Goal: Find specific page/section: Find specific page/section

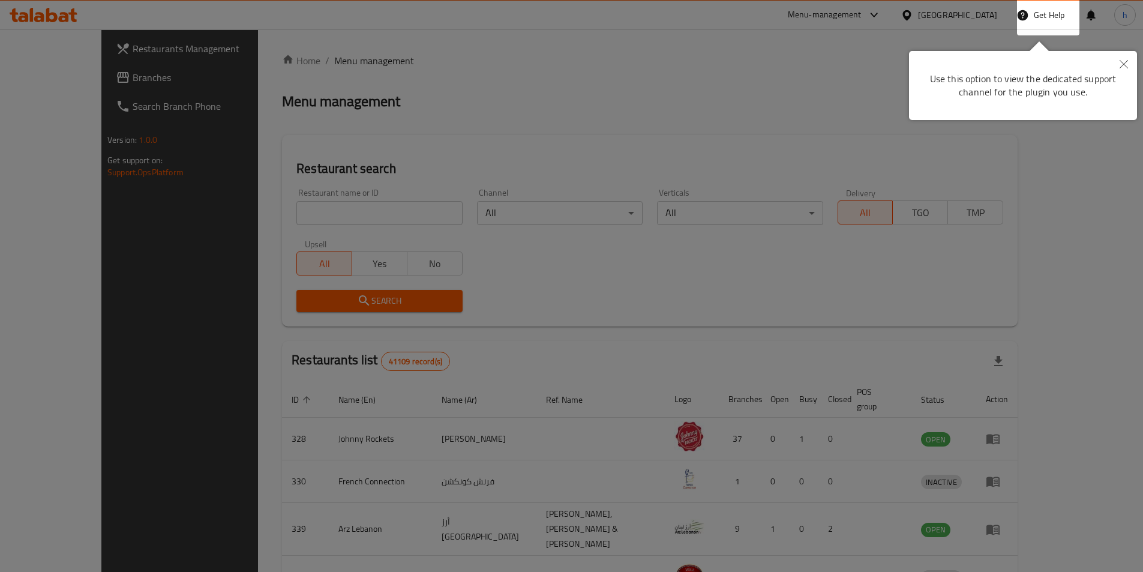
click at [1127, 67] on icon "Close" at bounding box center [1123, 64] width 8 height 8
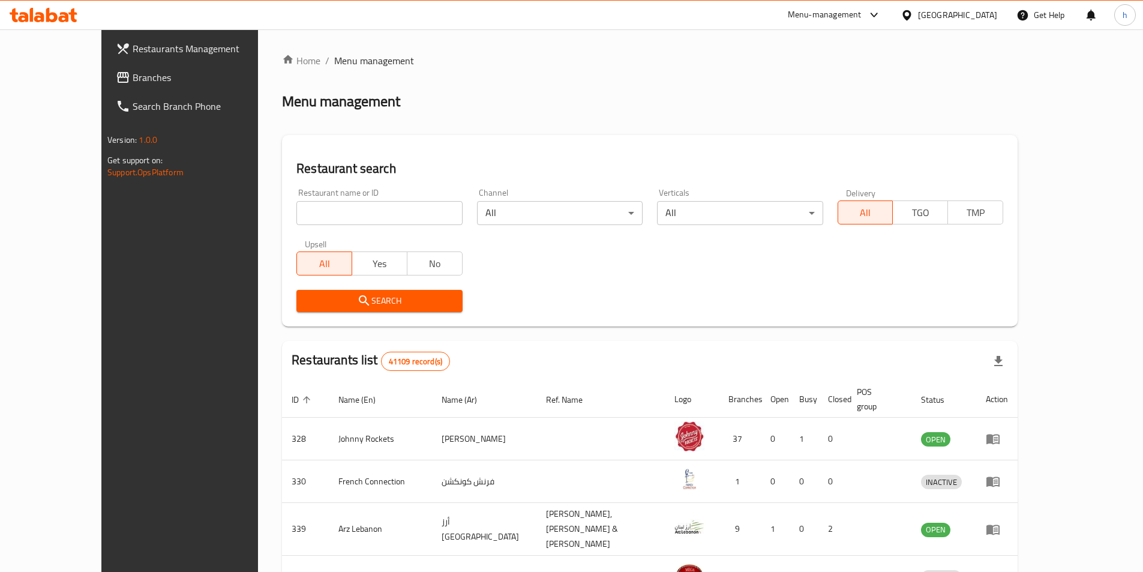
click at [118, 87] on link "Branches" at bounding box center [199, 77] width 186 height 29
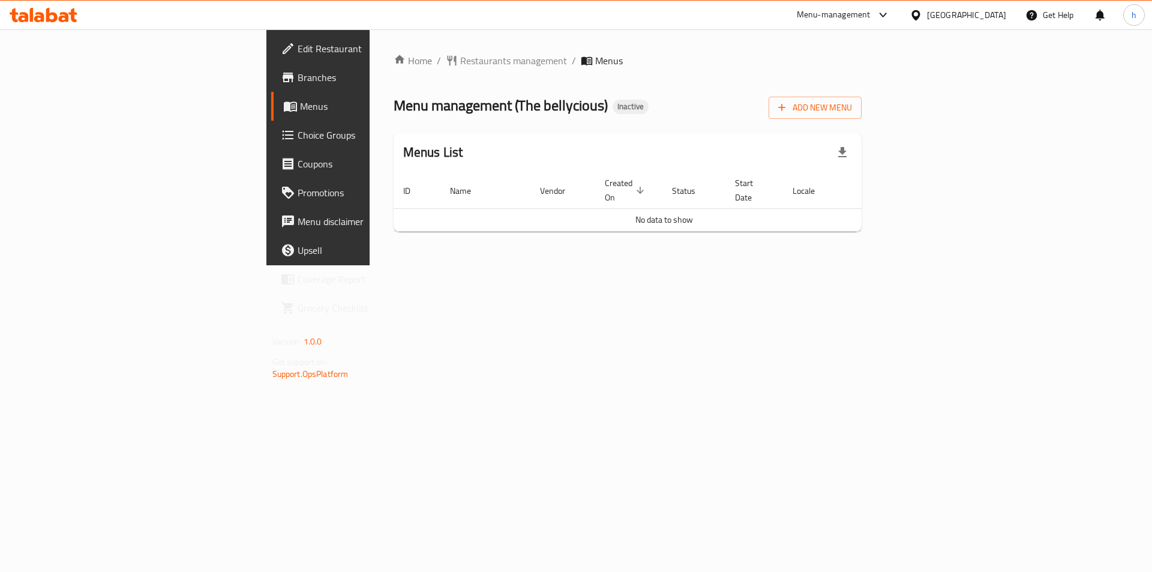
click at [298, 76] on span "Branches" at bounding box center [374, 77] width 152 height 14
click at [298, 75] on span "Branches" at bounding box center [374, 77] width 152 height 14
drag, startPoint x: 368, startPoint y: 101, endPoint x: 353, endPoint y: 118, distance: 22.9
click at [394, 118] on span "Menu management ( The bellycious )" at bounding box center [501, 105] width 214 height 27
click at [298, 52] on span "Edit Restaurant" at bounding box center [374, 48] width 152 height 14
